Goal: Find specific page/section: Find specific page/section

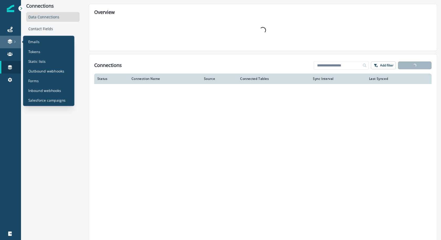
click at [15, 39] on div at bounding box center [10, 41] width 17 height 5
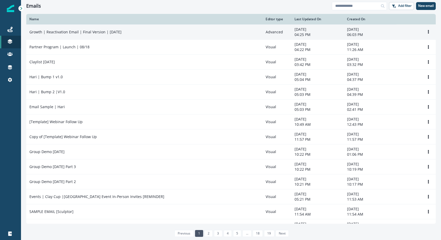
click at [187, 39] on td "Growth | Reactivation Email | Final Version | Aug 2025" at bounding box center [144, 31] width 236 height 15
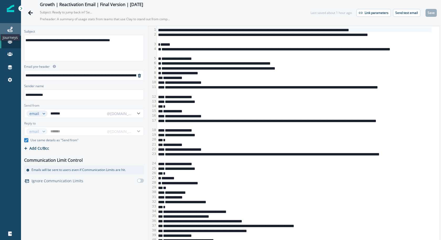
click at [11, 31] on icon at bounding box center [9, 29] width 5 height 5
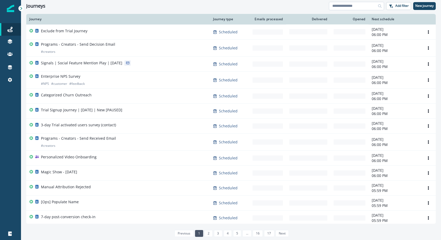
click at [363, 4] on input at bounding box center [356, 6] width 55 height 8
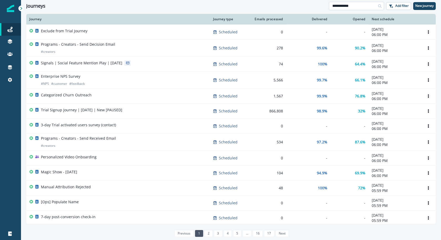
type input "**********"
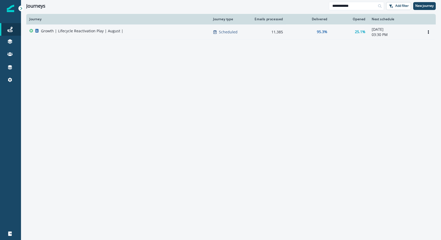
click at [159, 33] on div "Growth | Lifecycle Reactivation Play | August |" at bounding box center [117, 31] width 177 height 7
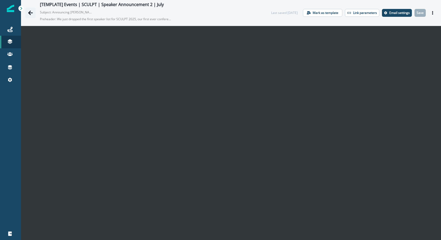
click at [30, 14] on icon "Go back" at bounding box center [30, 12] width 5 height 4
